Goal: Task Accomplishment & Management: Complete application form

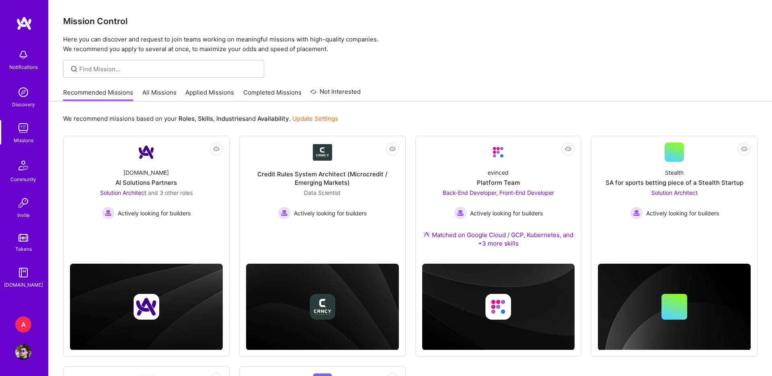
click at [165, 87] on div "Recommended Missions All Missions Applied Missions Completed Missions Not Inter…" at bounding box center [212, 92] width 298 height 17
click at [165, 91] on link "All Missions" at bounding box center [159, 94] width 34 height 13
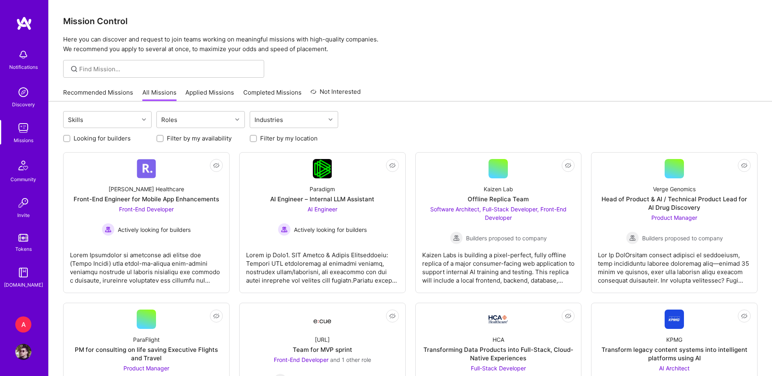
click at [303, 142] on label "Filter by my location" at bounding box center [289, 138] width 58 height 8
click at [257, 142] on input "Filter by my location" at bounding box center [254, 139] width 6 height 6
checkbox input "true"
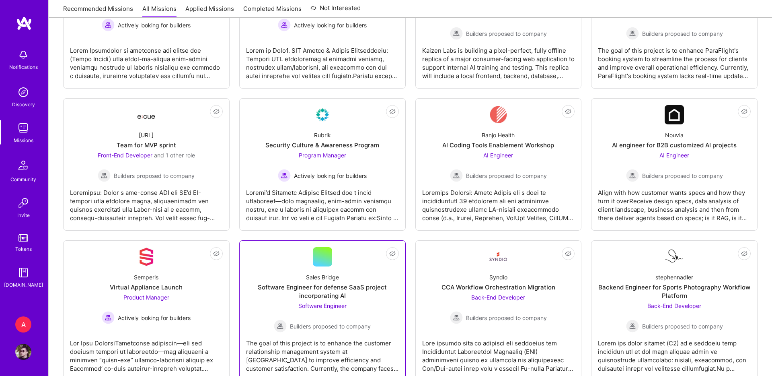
scroll to position [449, 0]
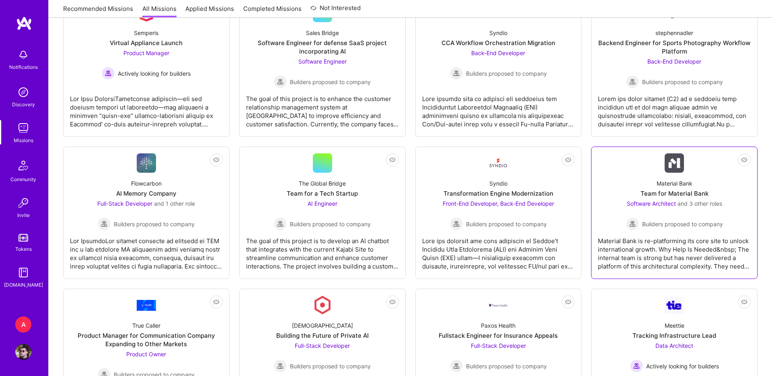
click at [623, 200] on div "Material Bank Team for Material Bank Software Architect and 3 other roles Build…" at bounding box center [674, 202] width 153 height 58
